Goal: Task Accomplishment & Management: Complete application form

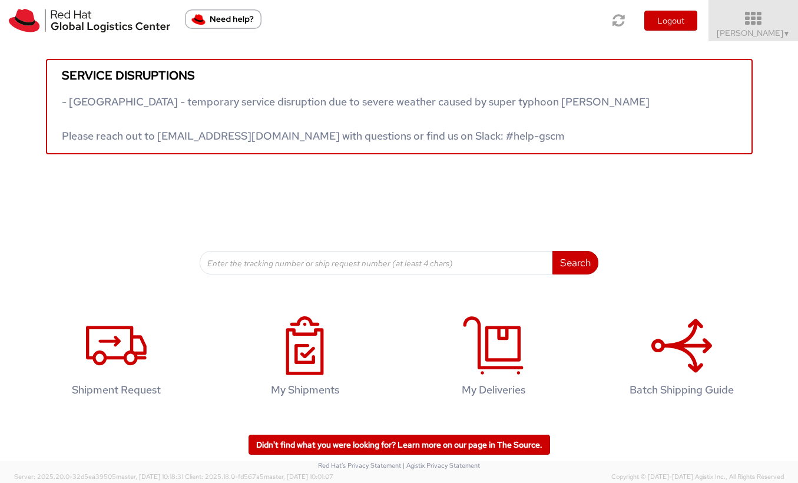
click at [725, 35] on span "kelley Glynn-Paulsen ▼" at bounding box center [754, 33] width 74 height 11
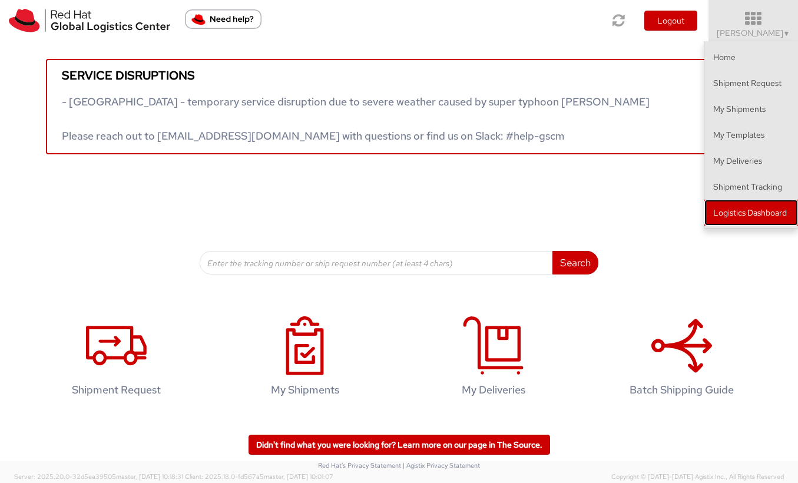
click at [745, 218] on link "Logistics Dashboard" at bounding box center [751, 213] width 94 height 26
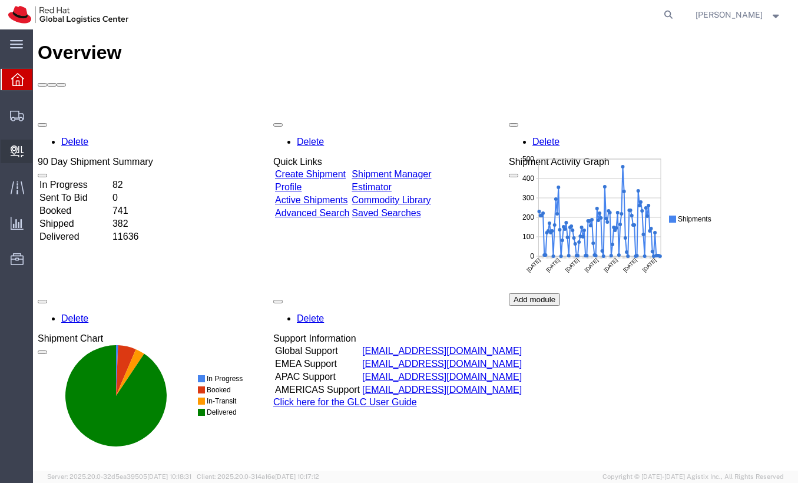
click at [0, 0] on span "Create Delivery" at bounding box center [0, 0] width 0 height 0
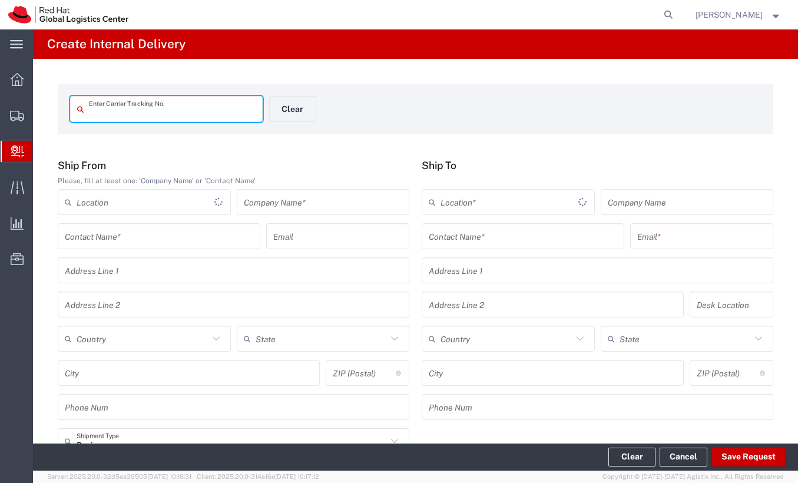
click at [151, 108] on input "text" at bounding box center [172, 109] width 167 height 21
type input "11237564344315426"
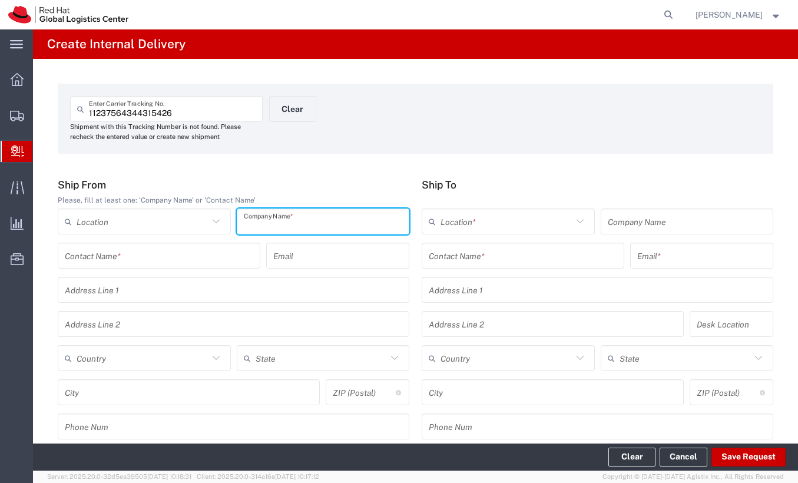
click at [332, 227] on input "text" at bounding box center [323, 221] width 159 height 21
type input "Amazon"
click at [444, 255] on input "text" at bounding box center [523, 256] width 188 height 21
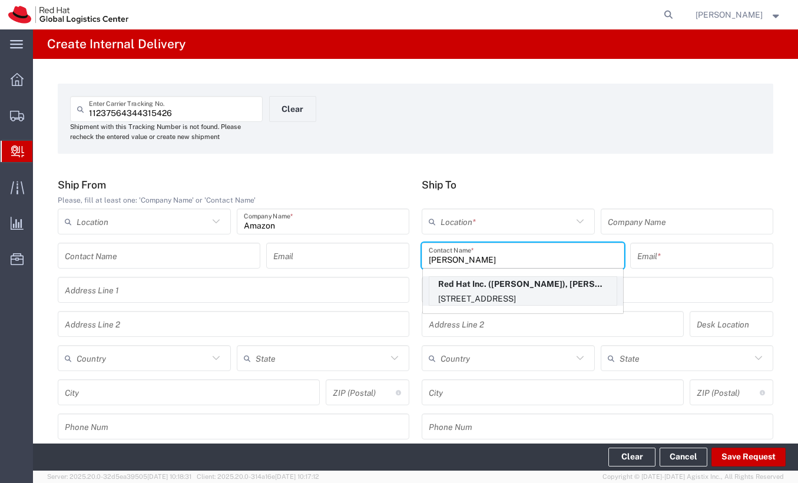
type input "[PERSON_NAME]"
click at [509, 280] on p "Red Hat Inc. ([PERSON_NAME]), [PERSON_NAME][EMAIL_ADDRESS][DOMAIN_NAME]" at bounding box center [522, 284] width 187 height 15
type input "[PERSON_NAME][GEOGRAPHIC_DATA]"
type input "Red Hat Inc."
type input "[PERSON_NAME]"
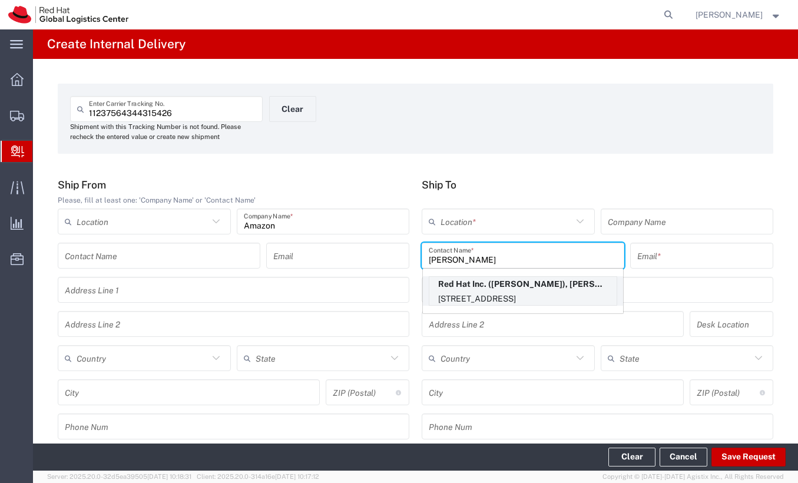
type input "[EMAIL_ADDRESS][DOMAIN_NAME]"
type input "[STREET_ADDRESS]"
type input "FLEX"
type input "[GEOGRAPHIC_DATA]"
type input "[PERSON_NAME]"
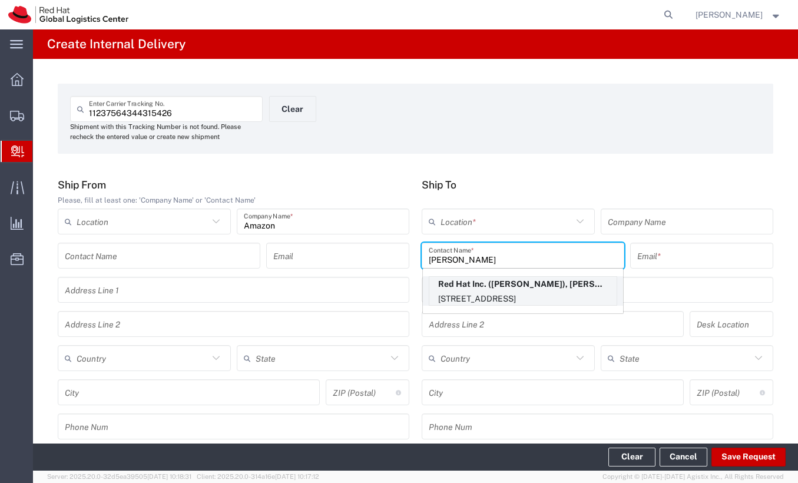
type input "01851"
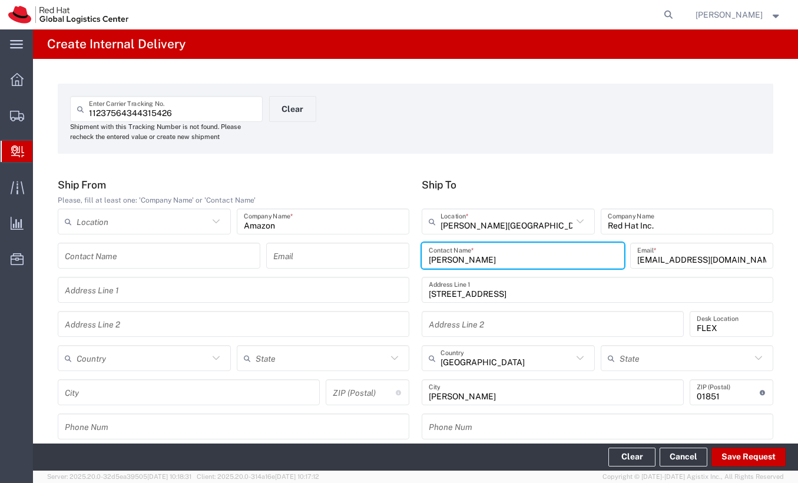
type input "[US_STATE]"
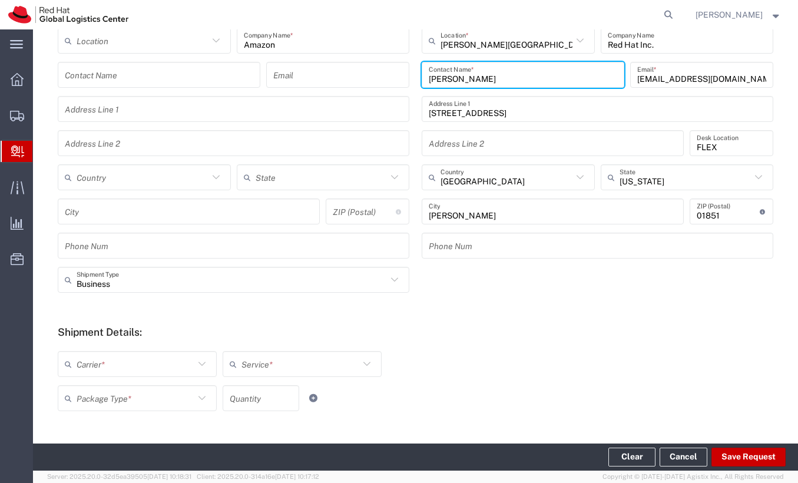
scroll to position [379, 0]
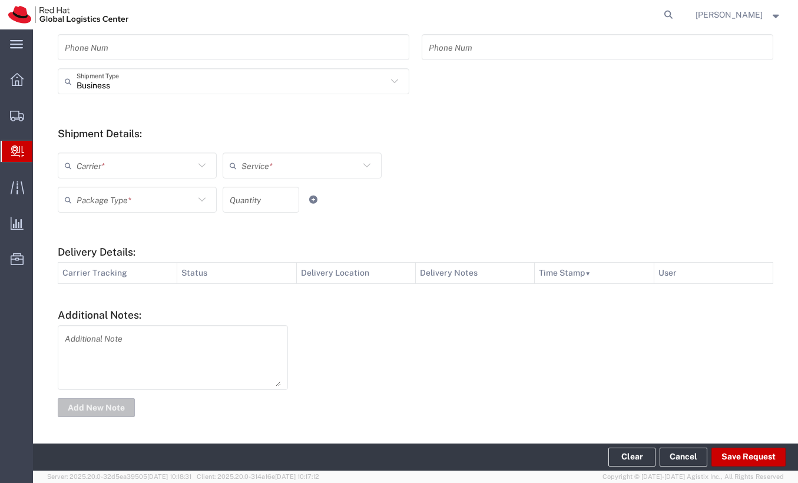
click at [195, 168] on icon at bounding box center [201, 165] width 15 height 15
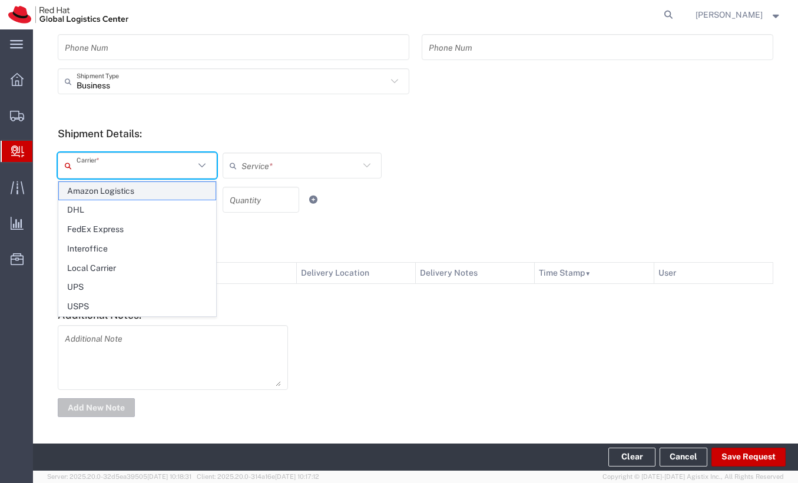
click at [188, 193] on span "Amazon Logistics" at bounding box center [137, 191] width 157 height 18
type input "Amazon Logistics"
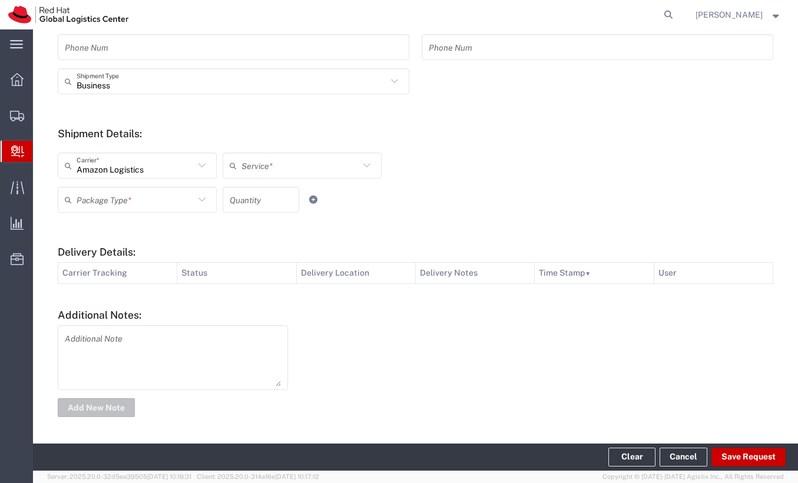
click at [273, 162] on input "text" at bounding box center [300, 165] width 118 height 21
click at [270, 186] on span "Amazon Logistics TBA" at bounding box center [302, 191] width 157 height 18
type input "Amazon Logistics TBA"
click at [166, 200] on input "text" at bounding box center [136, 200] width 118 height 21
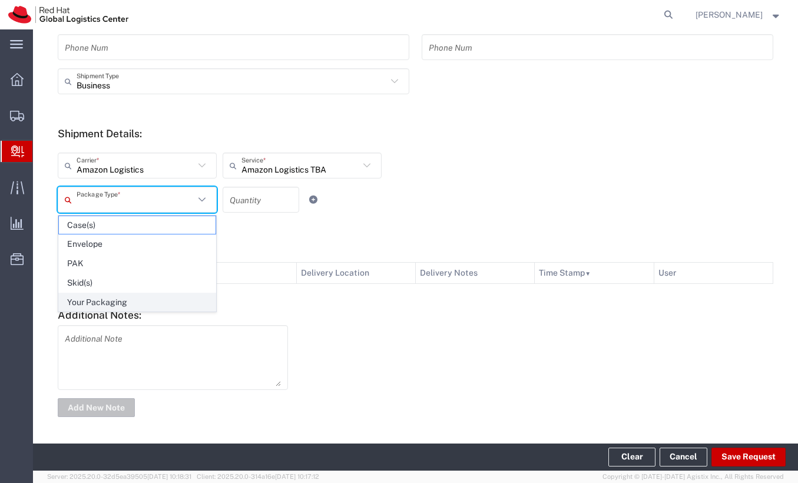
click at [138, 300] on span "Your Packaging" at bounding box center [137, 302] width 157 height 18
type input "Your Packaging"
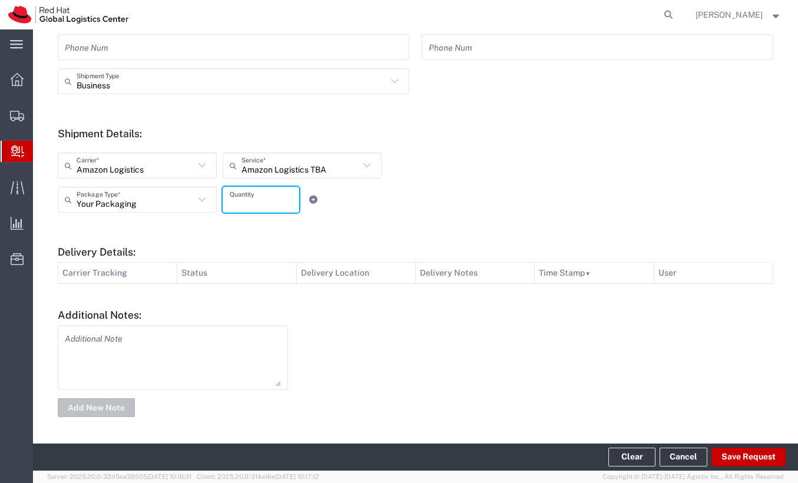
click at [247, 207] on input "number" at bounding box center [261, 200] width 62 height 21
type input "1"
click at [724, 449] on button "Save Request" at bounding box center [749, 457] width 74 height 19
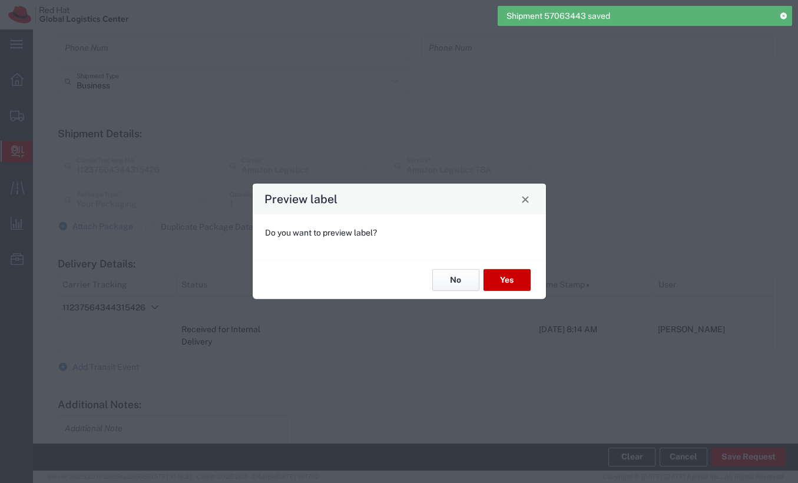
click at [463, 277] on button "No" at bounding box center [455, 280] width 47 height 22
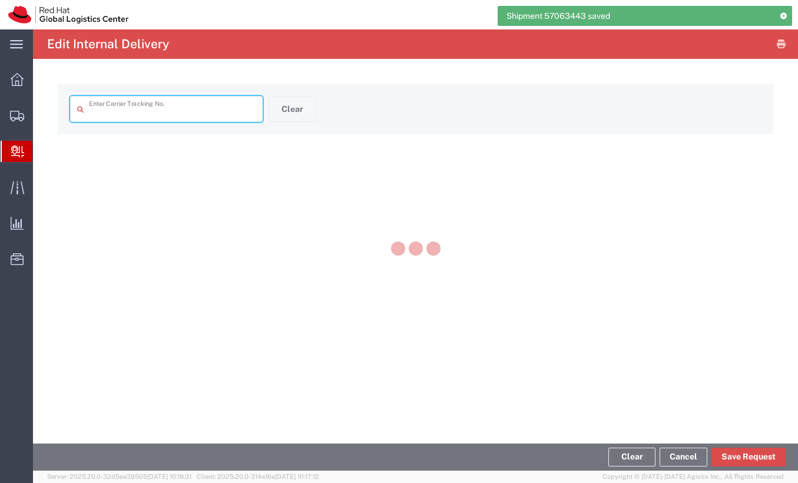
type input "11237564344315426"
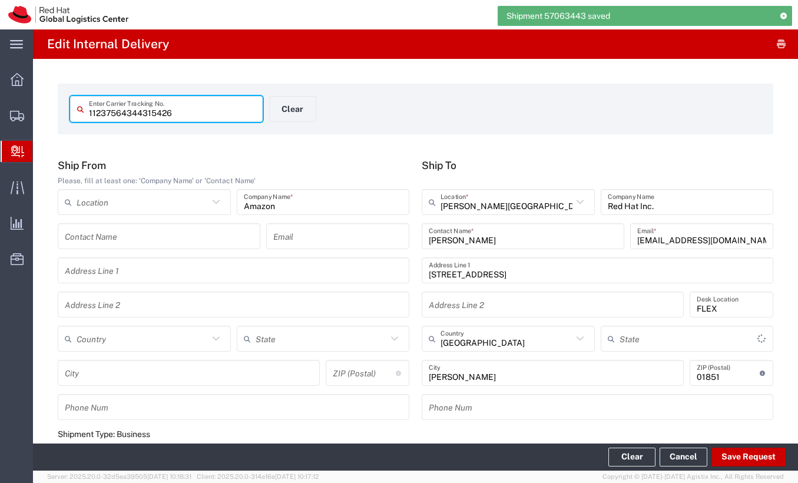
type input "[US_STATE]"
type input "Amazon Logistics TBA"
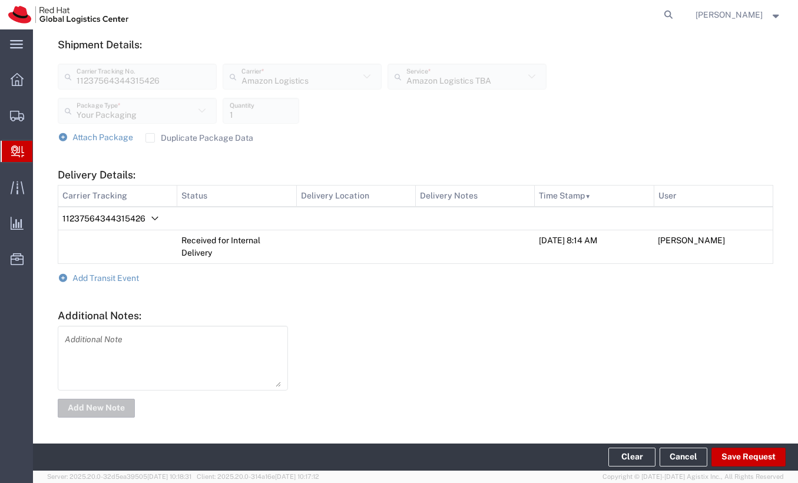
scroll to position [428, 0]
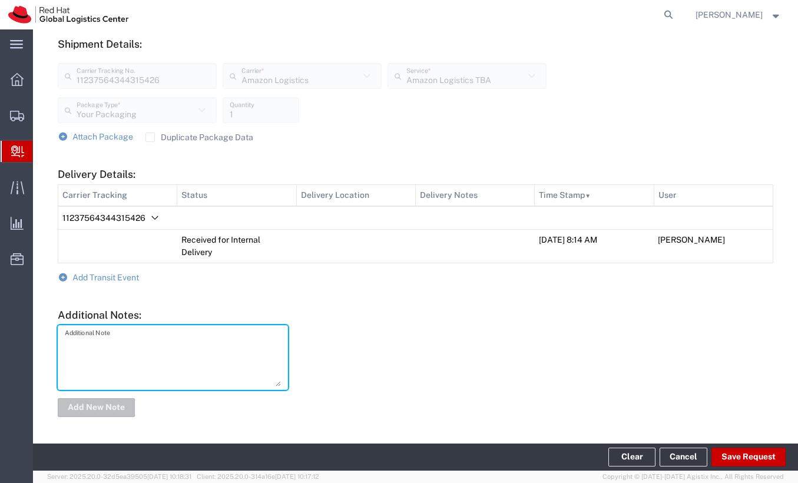
click at [192, 335] on textarea at bounding box center [173, 358] width 216 height 58
type textarea "Project Ellie"
click at [113, 278] on span "Add Transit Event" at bounding box center [105, 277] width 67 height 9
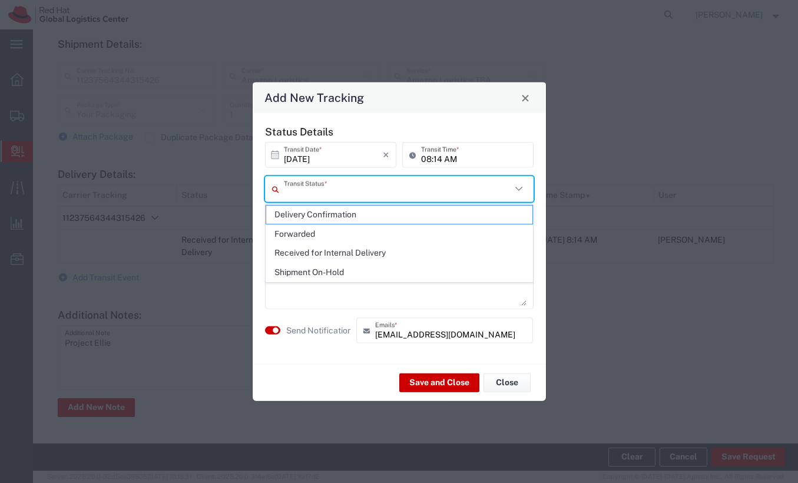
click at [357, 193] on input "text" at bounding box center [397, 188] width 227 height 21
click at [360, 210] on span "Delivery Confirmation" at bounding box center [399, 215] width 266 height 18
type input "Delivery Confirmation"
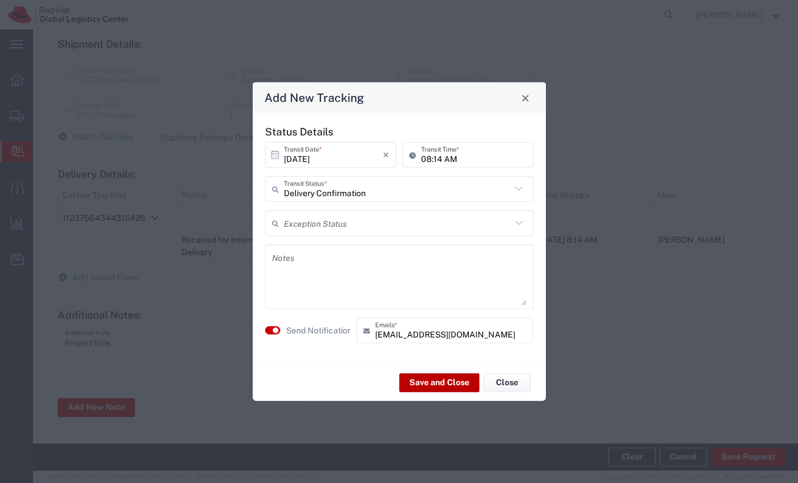
click at [433, 385] on button "Save and Close" at bounding box center [439, 382] width 80 height 19
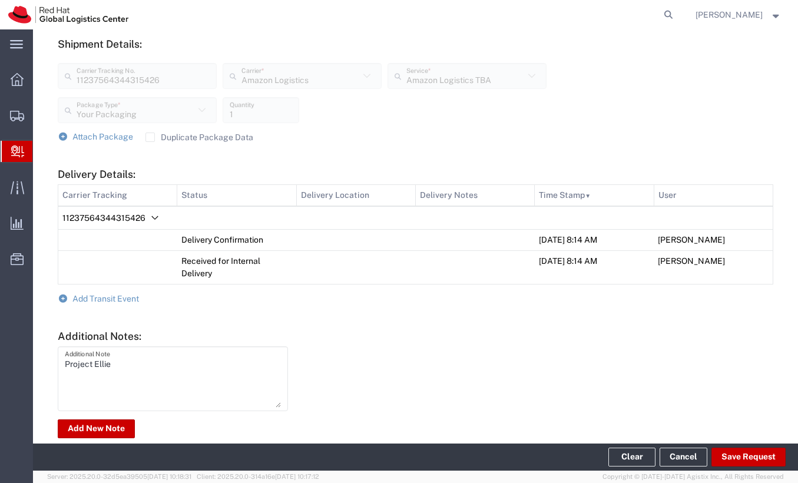
scroll to position [449, 0]
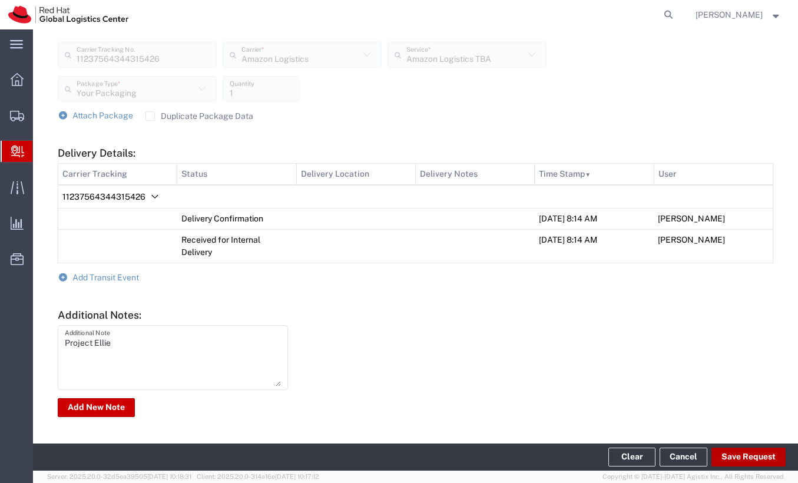
click at [727, 454] on button "Save Request" at bounding box center [749, 457] width 74 height 19
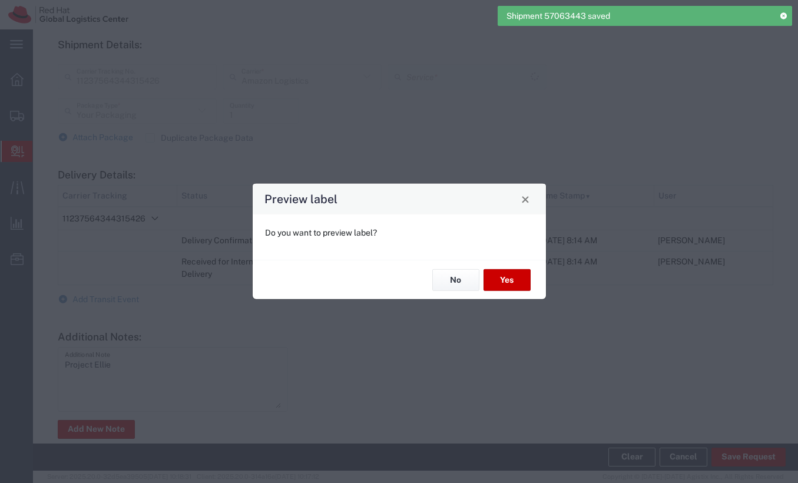
type input "Amazon Logistics TBA"
click at [466, 279] on button "No" at bounding box center [455, 280] width 47 height 22
